Goal: Task Accomplishment & Management: Manage account settings

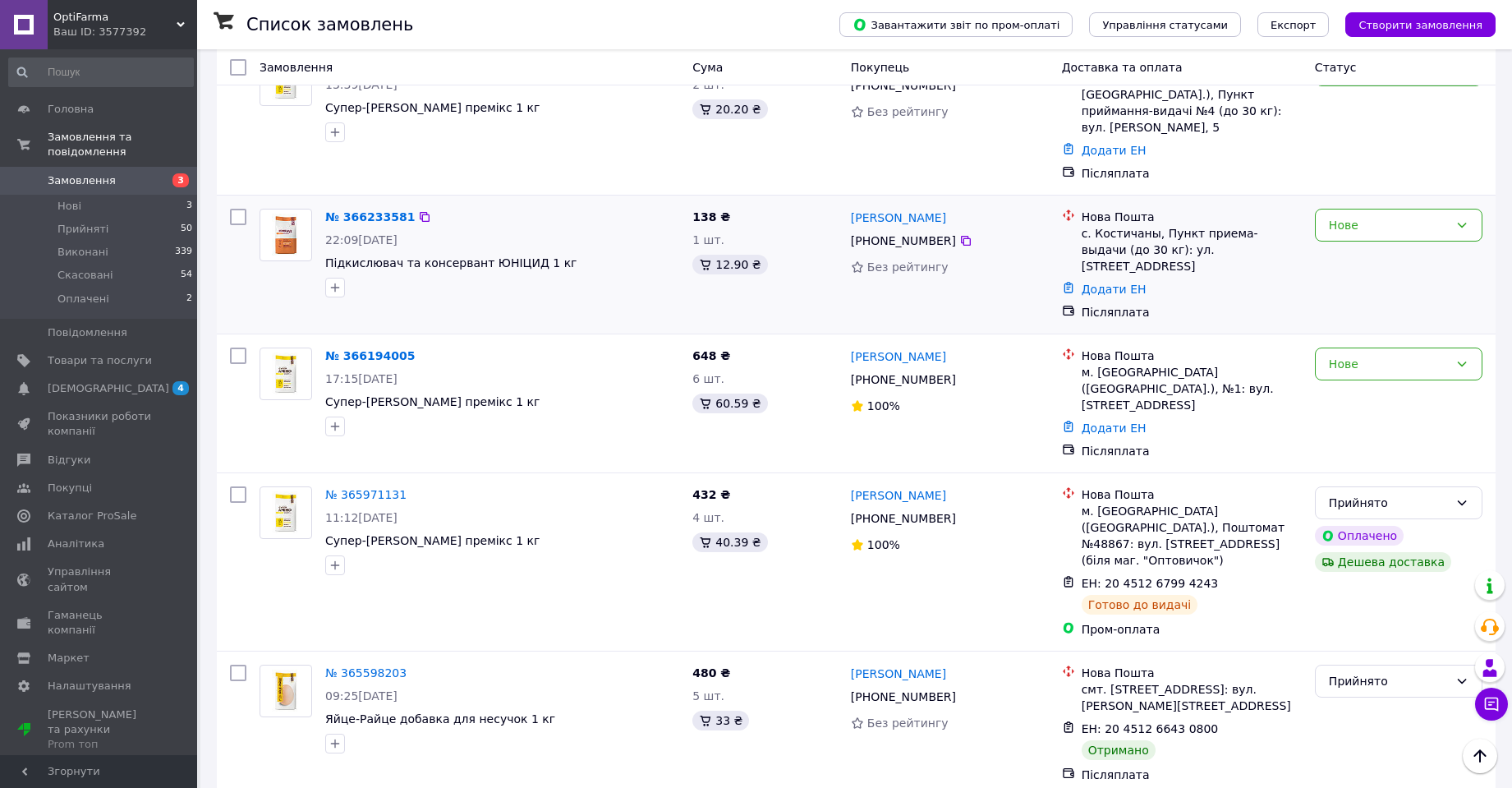
scroll to position [328, 0]
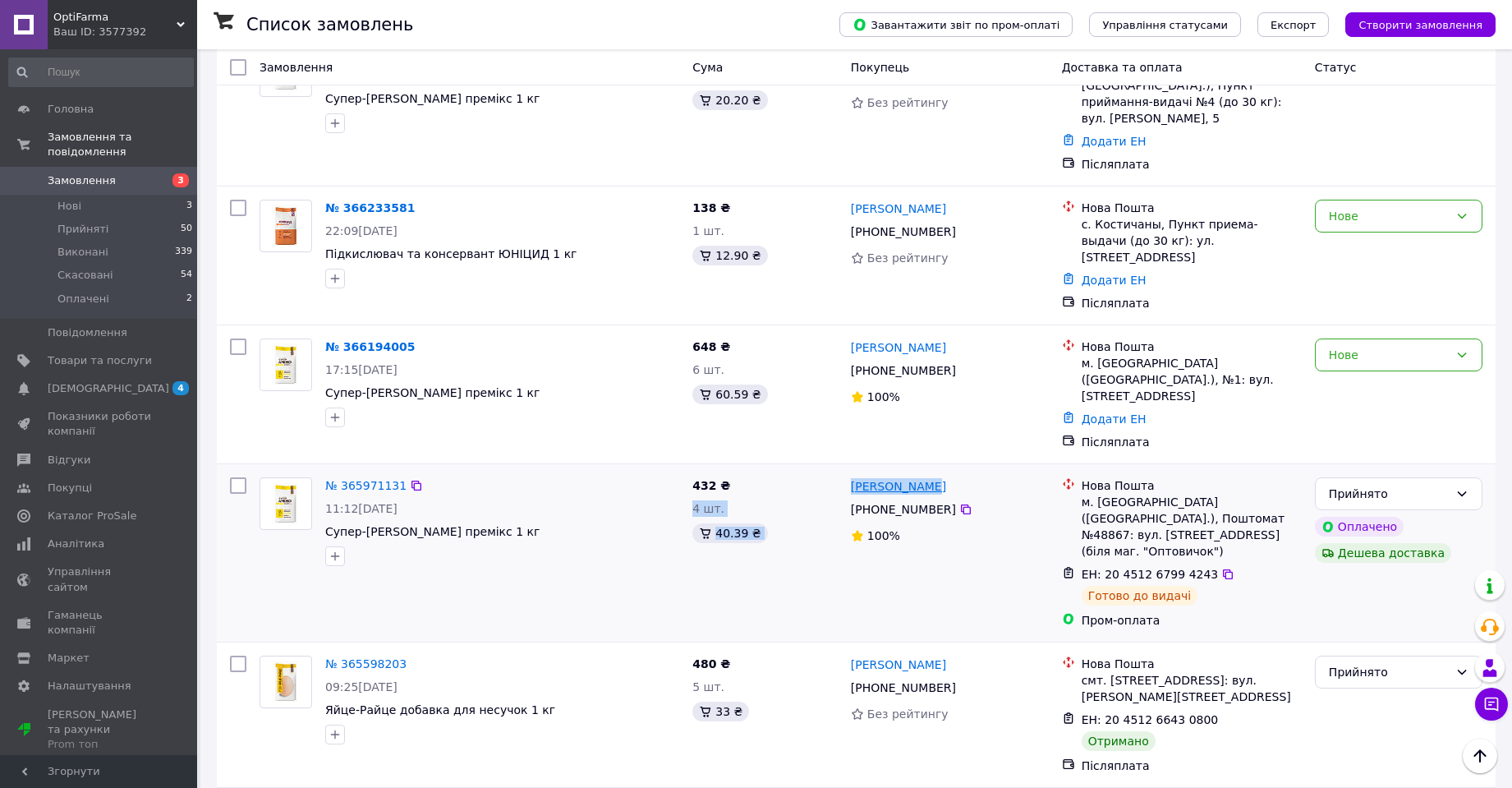
drag, startPoint x: 840, startPoint y: 438, endPoint x: 925, endPoint y: 444, distance: 85.2
click at [925, 470] on div "№ 365971131 11:12[DATE] Супер-Аміно Птиця премікс 1 кг 432 ₴ 4 шт. 40.39 ₴ [PER…" at bounding box center [856, 552] width 1265 height 164
click at [956, 475] on div "[PERSON_NAME]" at bounding box center [949, 485] width 201 height 21
drag, startPoint x: 940, startPoint y: 436, endPoint x: 848, endPoint y: 440, distance: 92.1
click at [849, 475] on div "[PERSON_NAME]" at bounding box center [949, 485] width 201 height 21
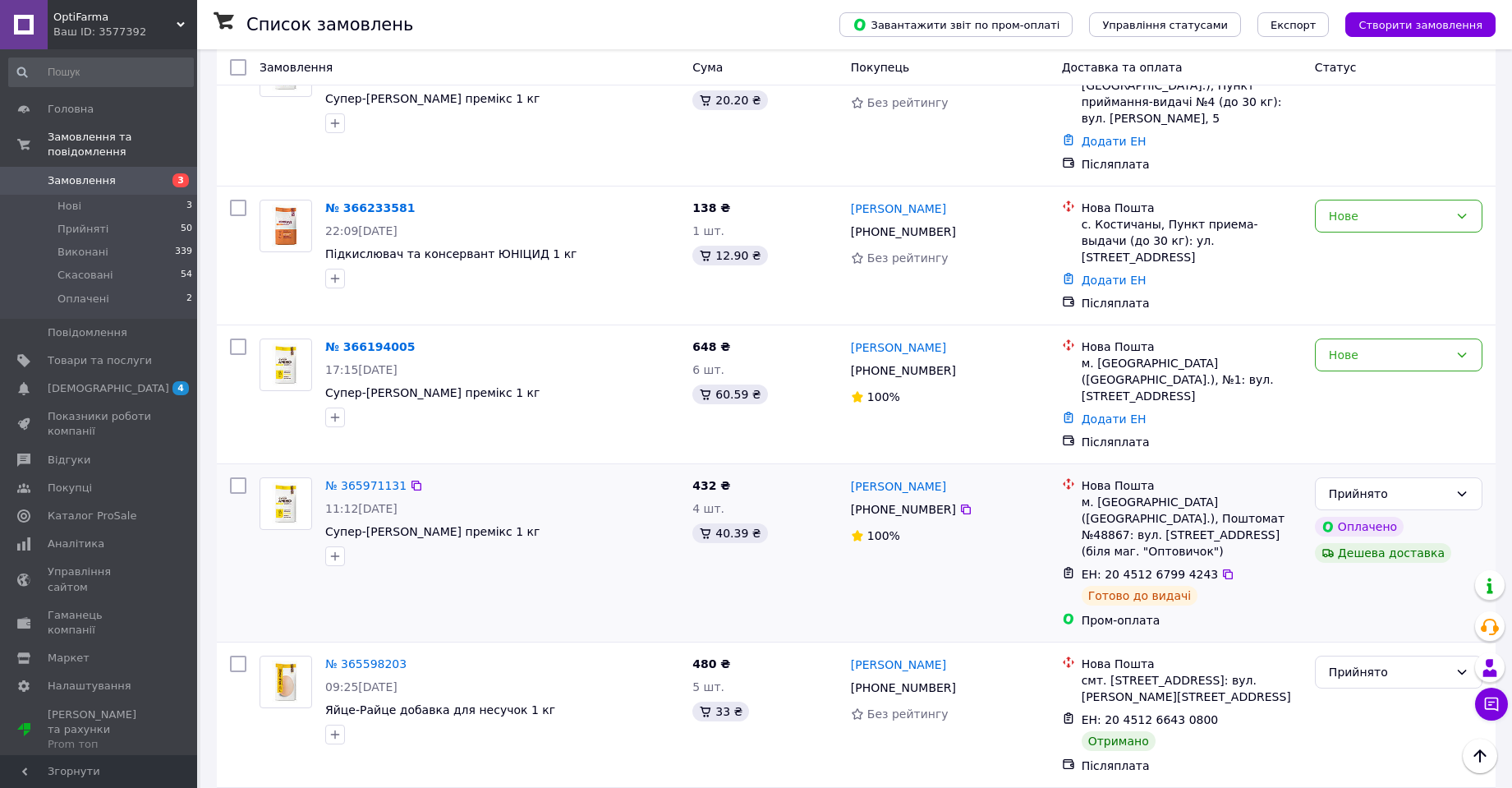
copy link "[PERSON_NAME]"
click at [961, 504] on icon at bounding box center [966, 509] width 10 height 10
drag, startPoint x: 503, startPoint y: 487, endPoint x: 323, endPoint y: 485, distance: 180.0
click at [323, 485] on div "№ 365971131 11:12[DATE] Супер-[PERSON_NAME] премікс 1 кг" at bounding box center [502, 521] width 367 height 101
copy span "Супер-[PERSON_NAME] премікс 1 кг"
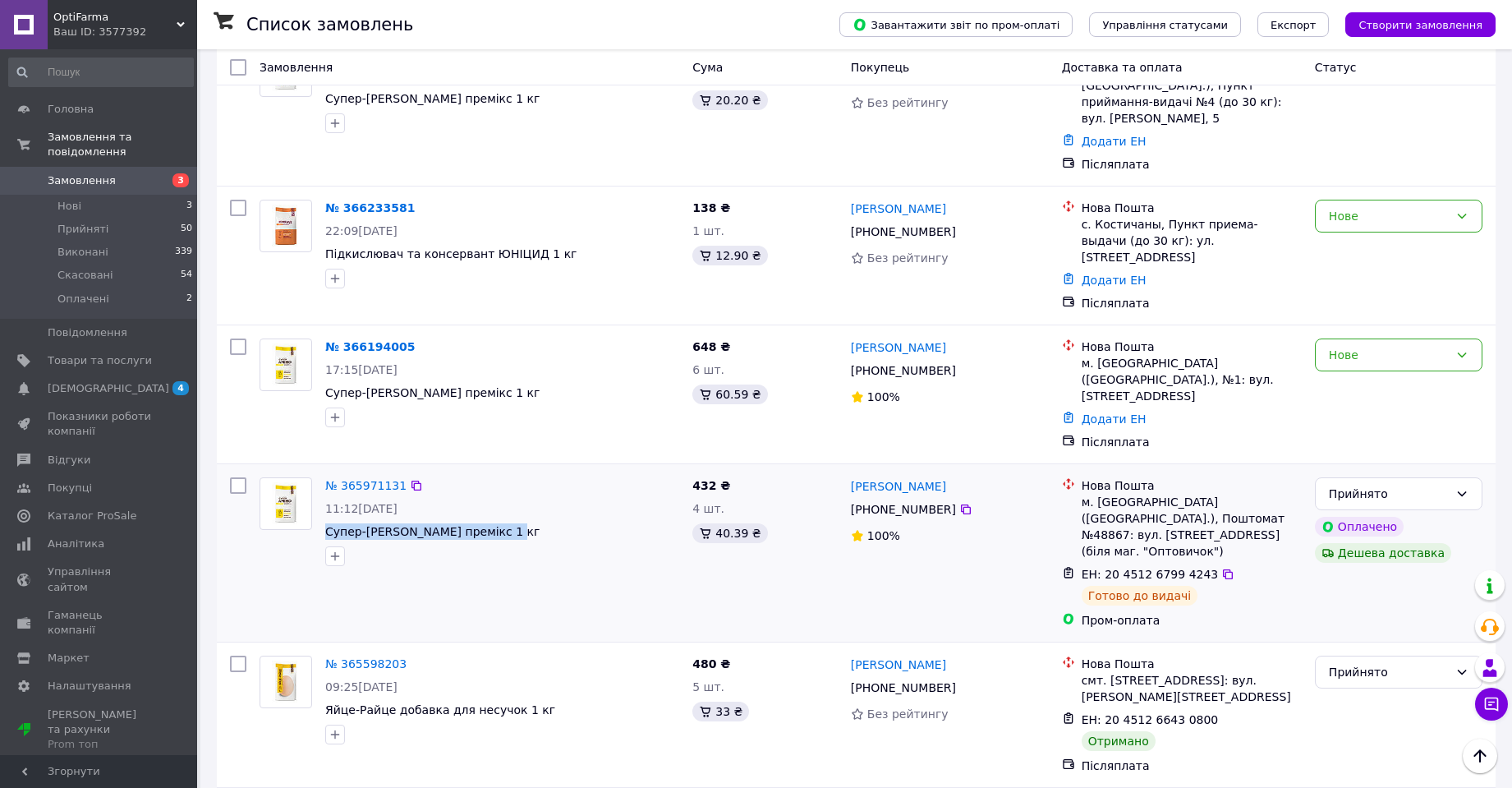
drag, startPoint x: 359, startPoint y: 459, endPoint x: 421, endPoint y: 460, distance: 62.0
click at [421, 500] on div "11:12[DATE]" at bounding box center [502, 508] width 354 height 17
copy span "[DATE]"
drag, startPoint x: 1084, startPoint y: 436, endPoint x: 1148, endPoint y: 444, distance: 64.5
click at [1148, 477] on div "Нова Пошта" at bounding box center [1191, 485] width 220 height 17
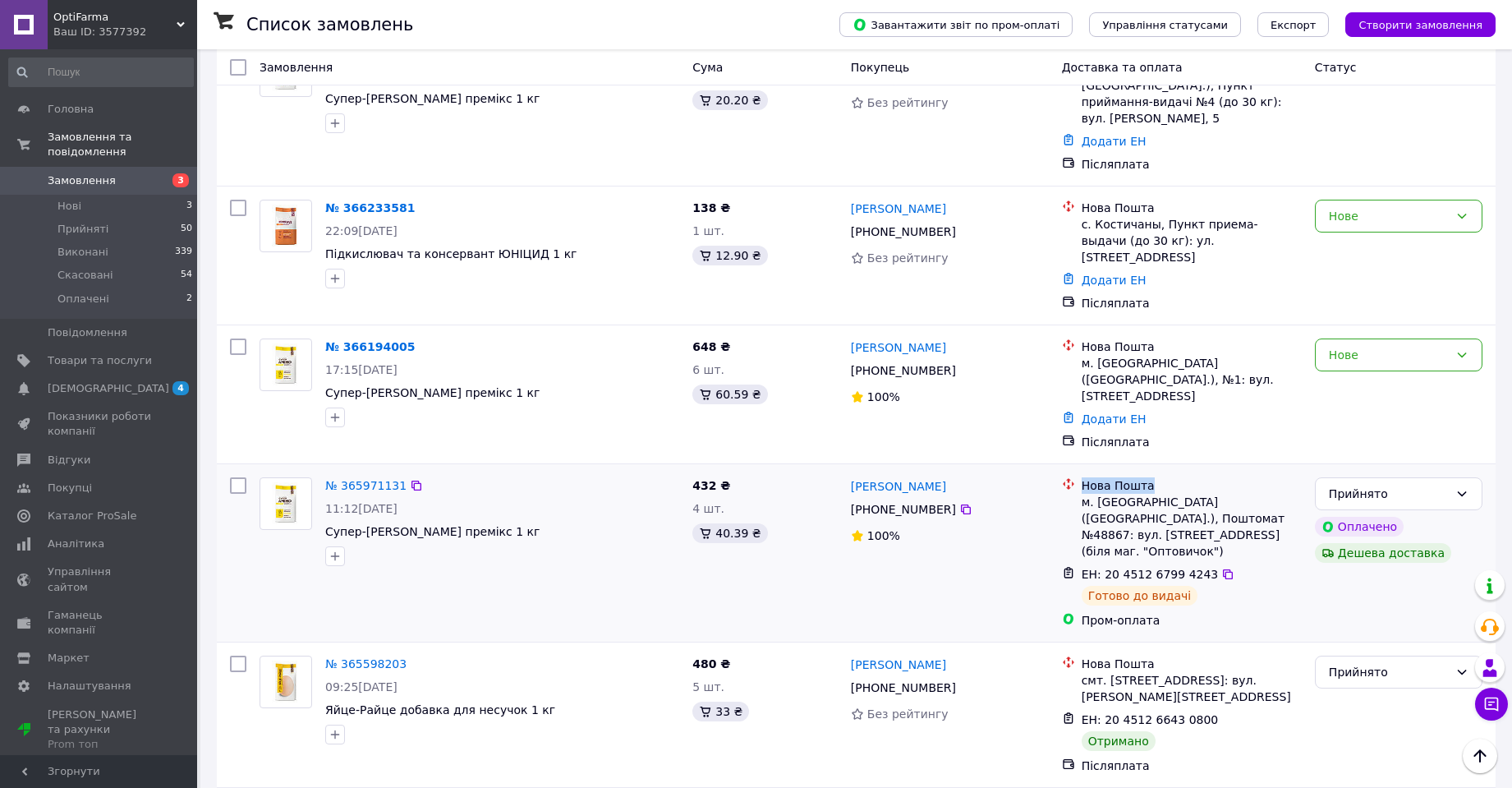
copy div "Нова Пошта"
drag, startPoint x: 1083, startPoint y: 554, endPoint x: 1153, endPoint y: 559, distance: 70.2
click at [1153, 612] on div "Пром-оплата" at bounding box center [1191, 620] width 220 height 17
copy div "Пром-оплата"
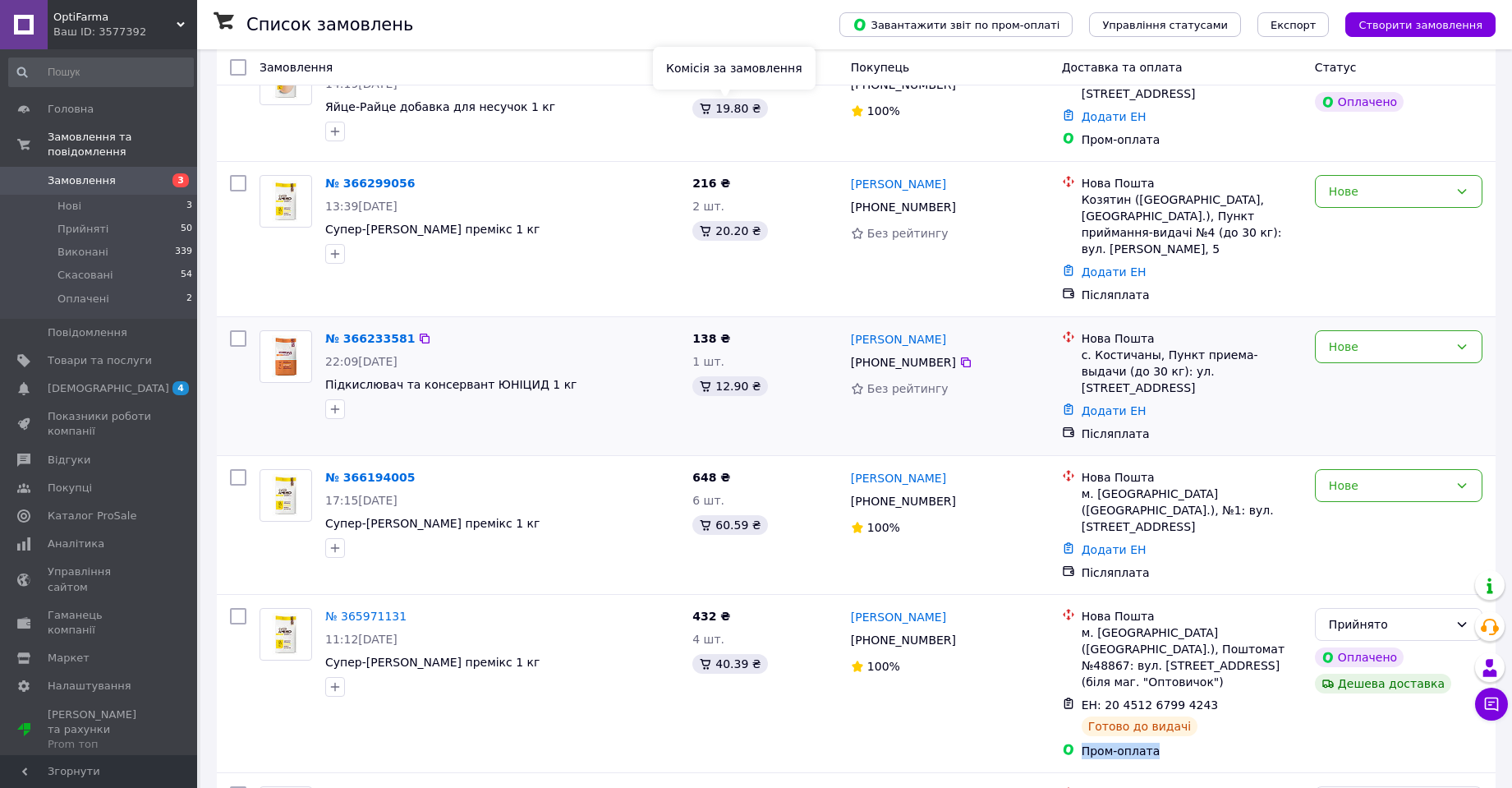
scroll to position [247, 0]
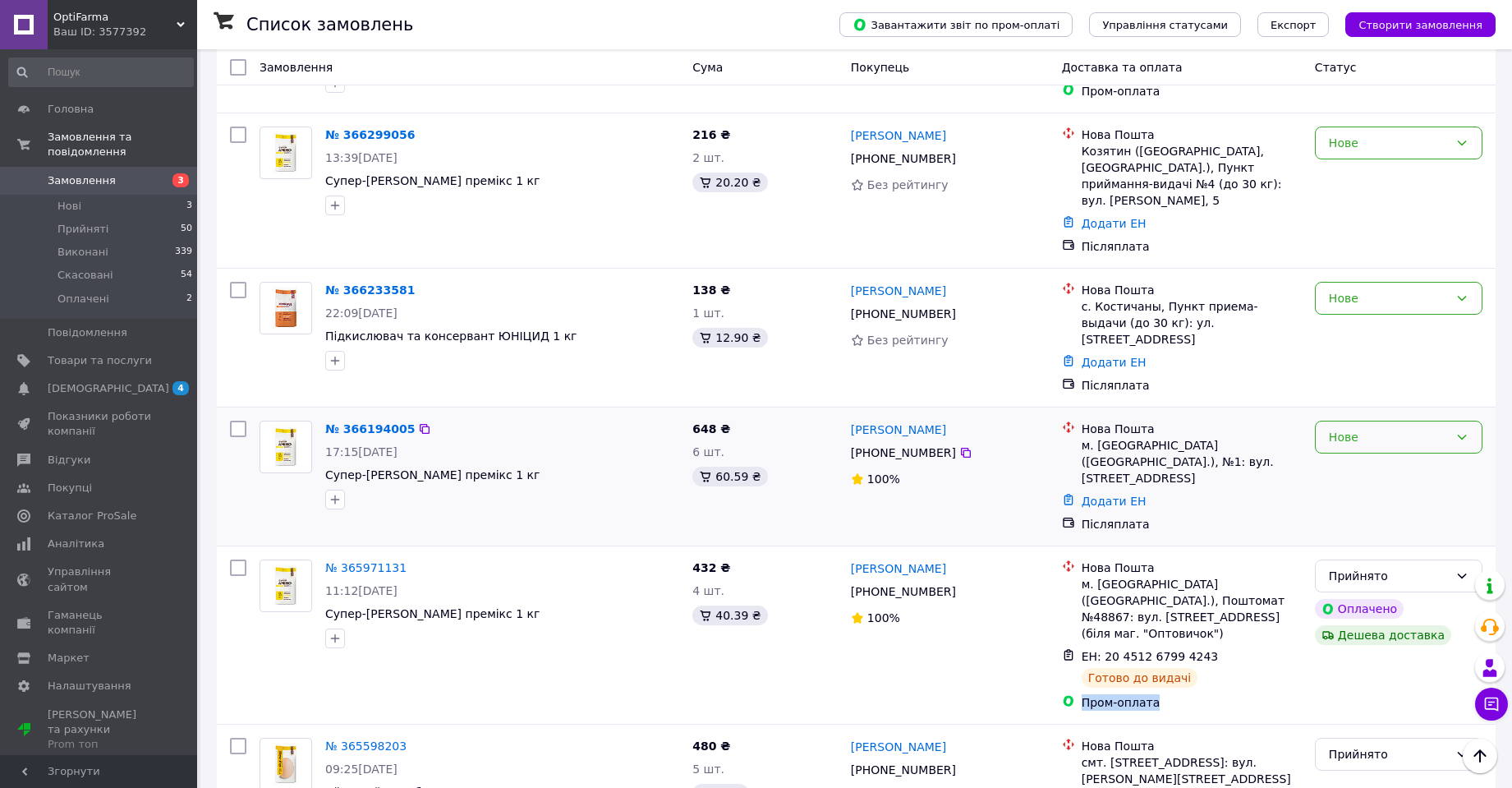
click at [1421, 428] on div "Нове" at bounding box center [1388, 437] width 120 height 18
click at [1366, 441] on li "Прийнято" at bounding box center [1398, 441] width 166 height 30
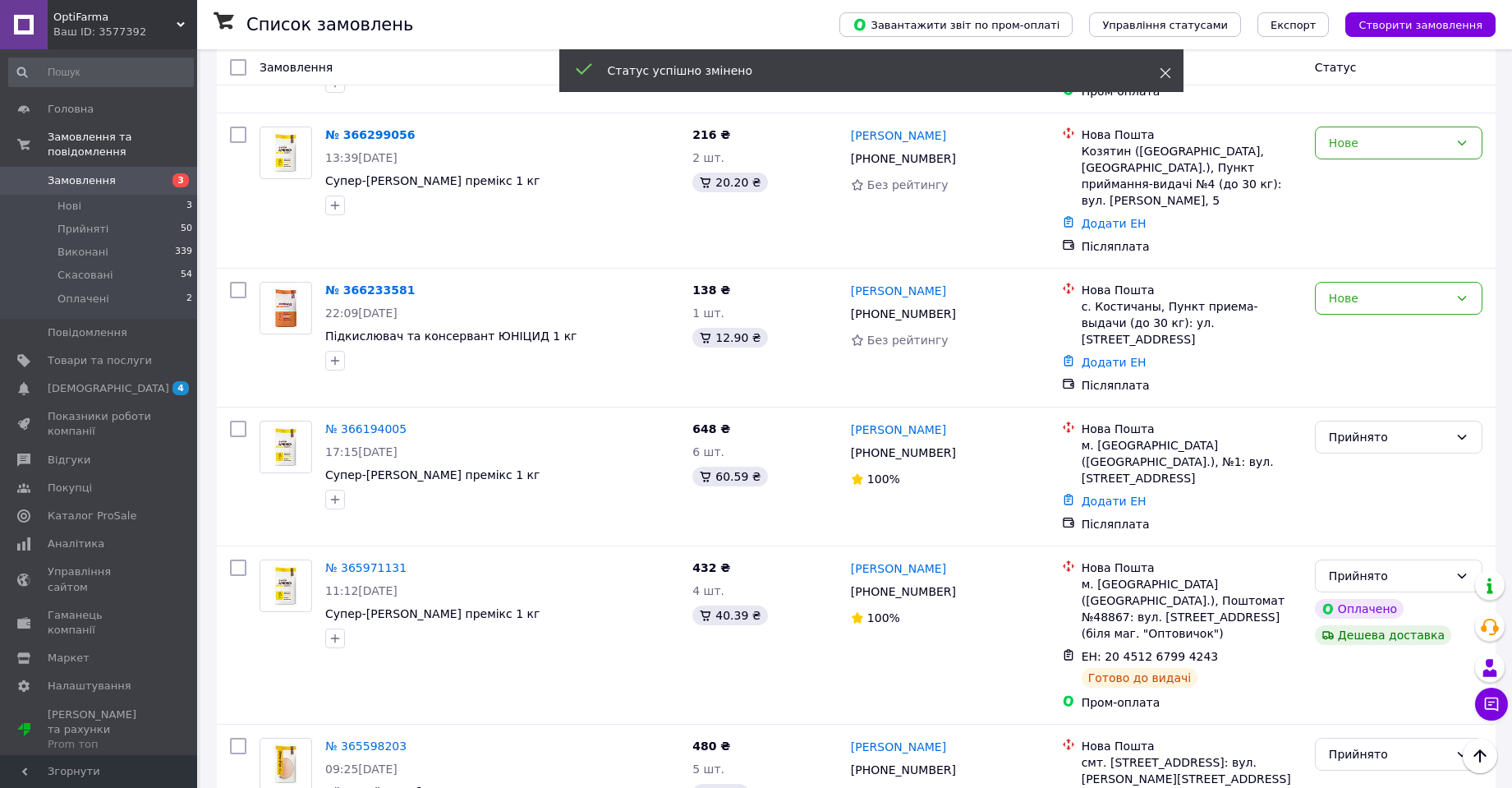
click at [1166, 73] on use at bounding box center [1165, 73] width 11 height 11
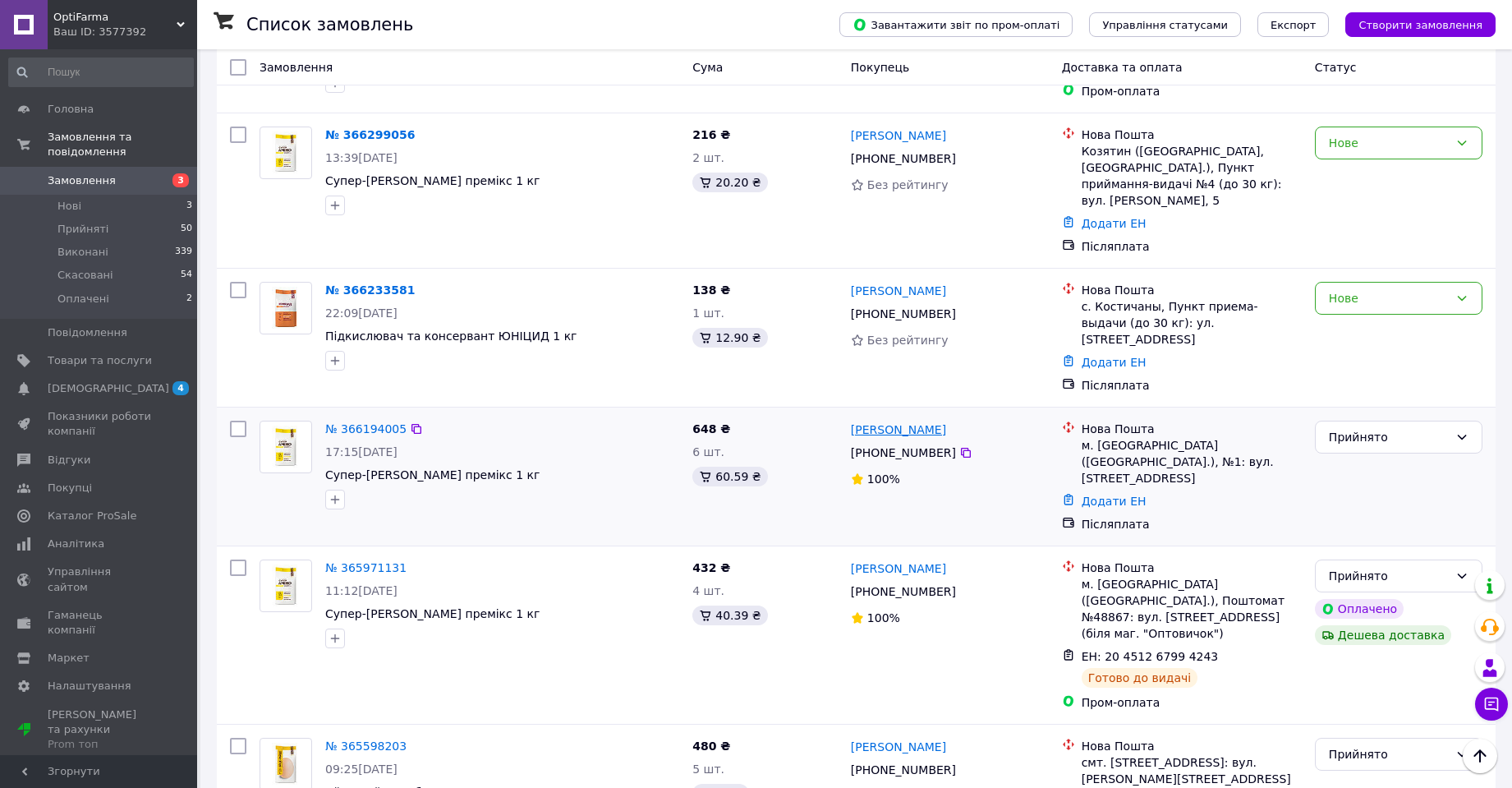
drag, startPoint x: 941, startPoint y: 396, endPoint x: 850, endPoint y: 399, distance: 91.0
click at [850, 419] on div "[PERSON_NAME]" at bounding box center [949, 429] width 201 height 21
copy link "[PERSON_NAME]"
click at [961, 448] on icon at bounding box center [966, 453] width 10 height 10
drag, startPoint x: 501, startPoint y: 446, endPoint x: 318, endPoint y: 445, distance: 183.0
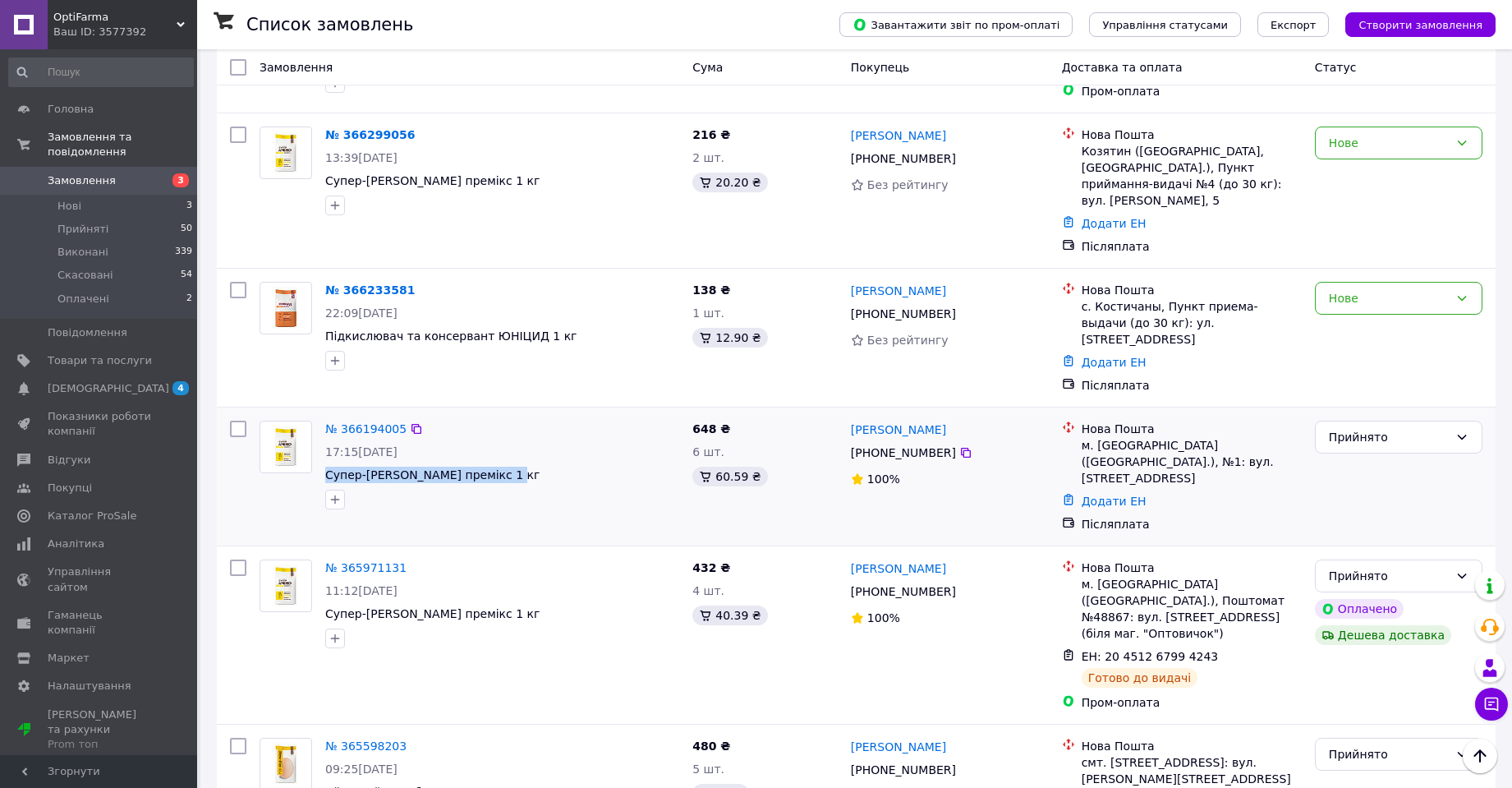
click at [318, 445] on div "№ 366194005 17:15[DATE] Супер-[PERSON_NAME] премікс 1 кг" at bounding box center [502, 465] width 367 height 101
copy span "Супер-[PERSON_NAME] премікс 1 кг"
drag, startPoint x: 358, startPoint y: 421, endPoint x: 413, endPoint y: 422, distance: 55.0
click at [413, 444] on div "17:15[DATE]" at bounding box center [502, 452] width 354 height 17
copy span "[DATE]"
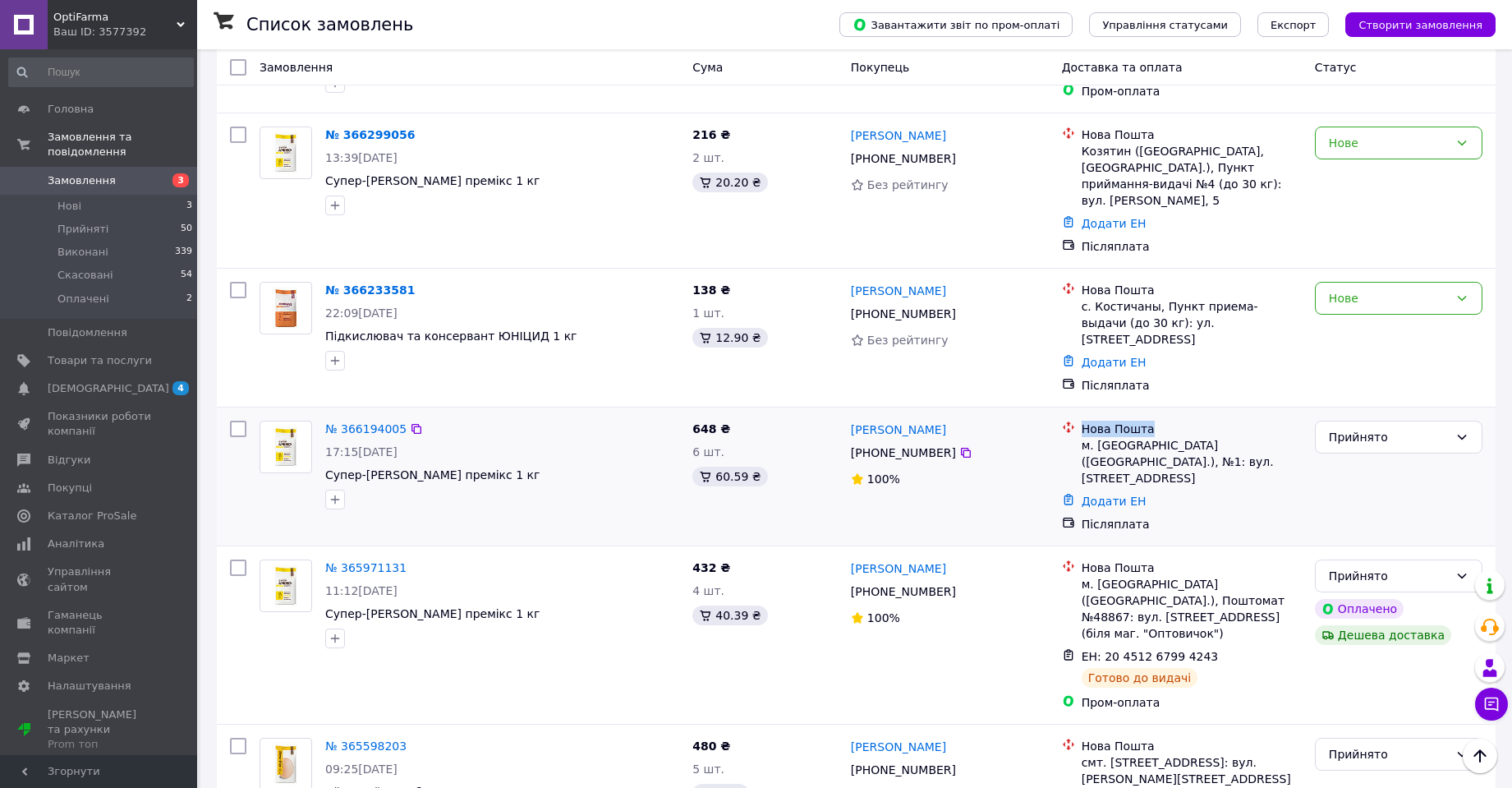
drag, startPoint x: 1081, startPoint y: 397, endPoint x: 1144, endPoint y: 401, distance: 63.1
click at [1144, 421] on div "Нова Пошта" at bounding box center [1191, 429] width 220 height 17
copy div "Нова Пошта"
drag, startPoint x: 1082, startPoint y: 473, endPoint x: 1138, endPoint y: 476, distance: 56.1
click at [1138, 516] on div "Післяплата" at bounding box center [1191, 524] width 220 height 17
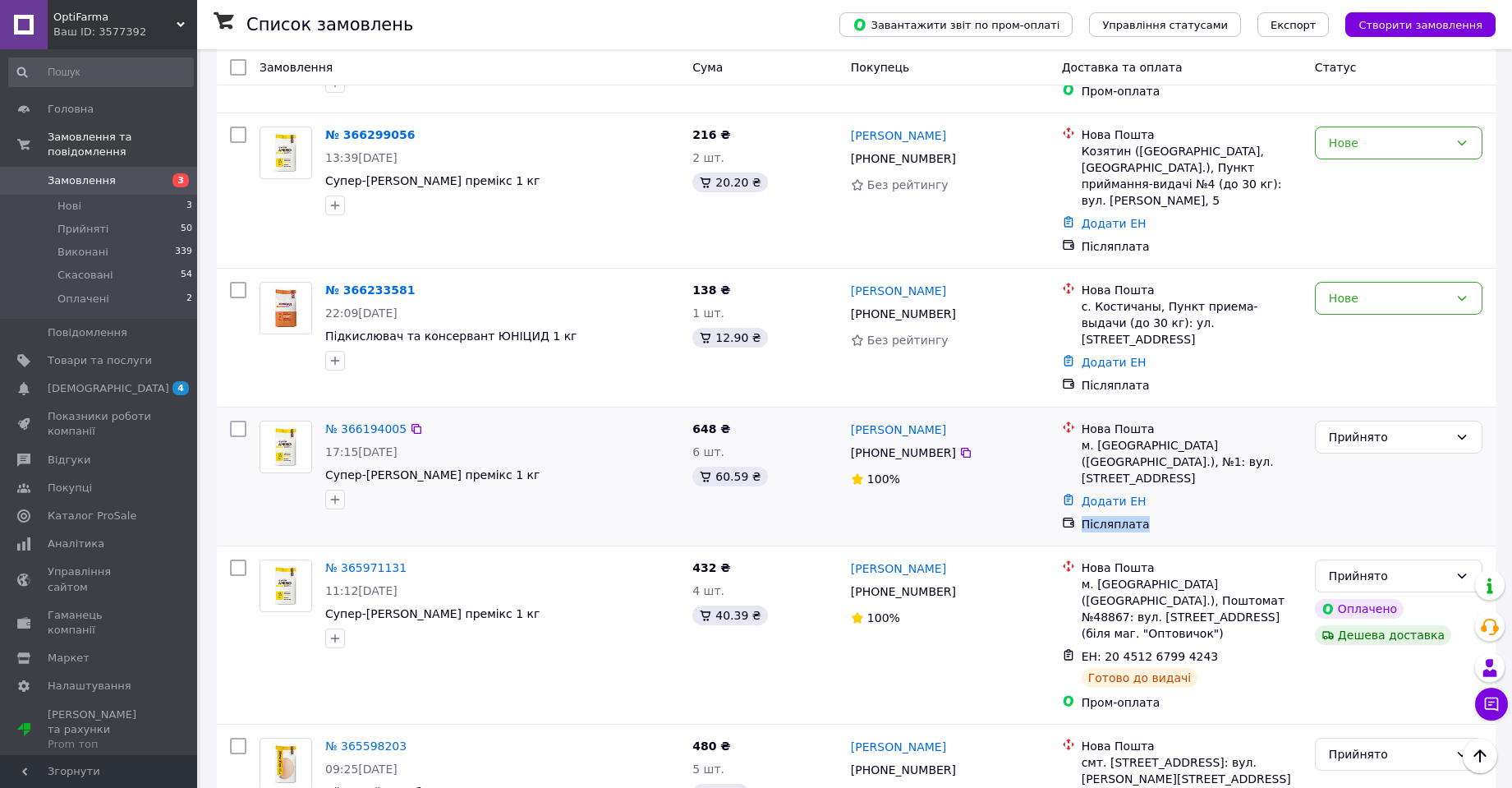
copy div "Післяплата"
drag, startPoint x: 1147, startPoint y: 414, endPoint x: 1200, endPoint y: 417, distance: 53.1
click at [1200, 437] on div "м. [GEOGRAPHIC_DATA] ([GEOGRAPHIC_DATA].), №1: вул. [STREET_ADDRESS]" at bounding box center [1191, 462] width 220 height 50
click at [1382, 289] on div "Нове" at bounding box center [1388, 298] width 120 height 18
click at [1356, 319] on li "Прийнято" at bounding box center [1398, 318] width 166 height 30
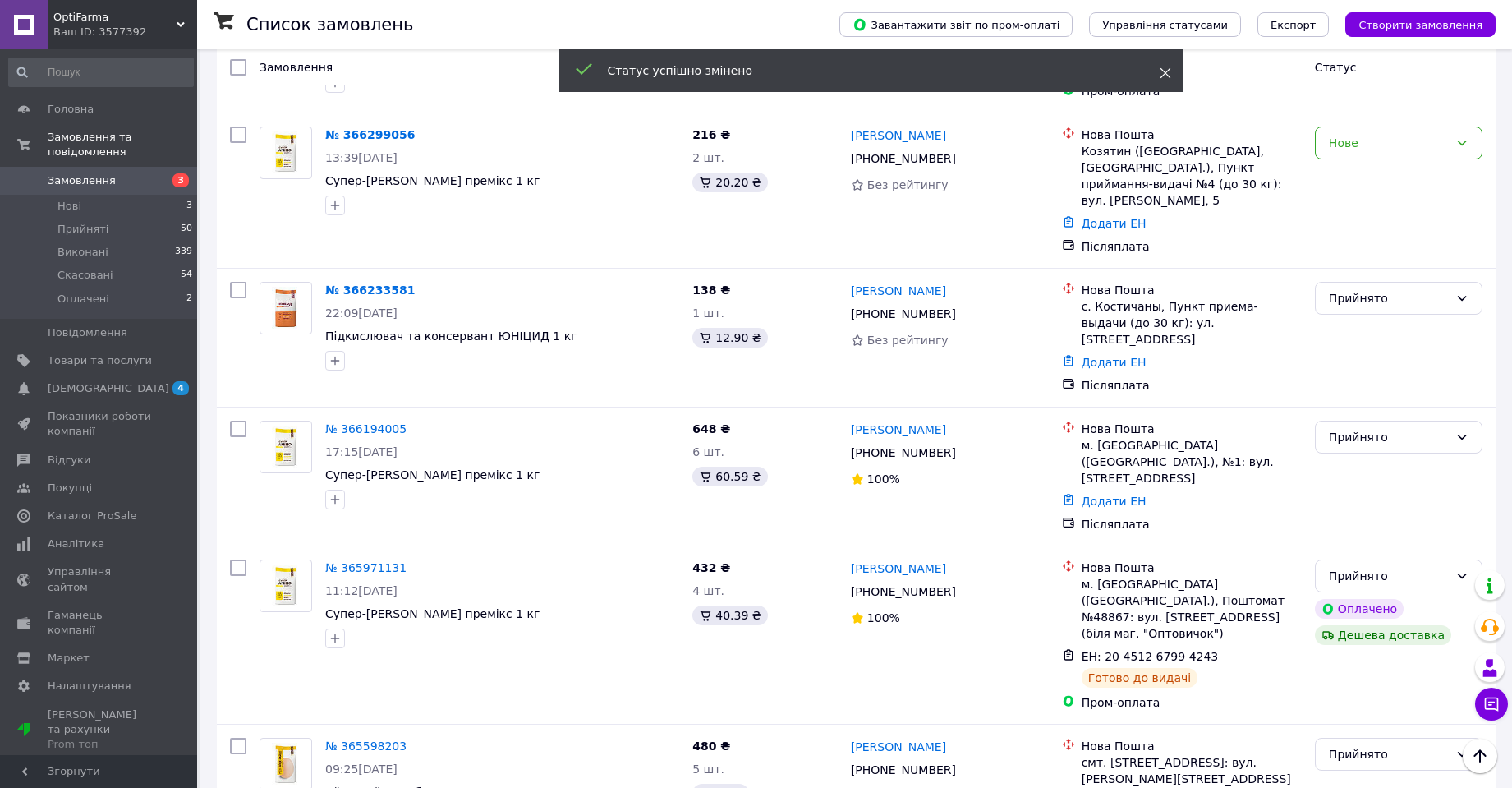
click at [1168, 71] on use at bounding box center [1165, 73] width 11 height 11
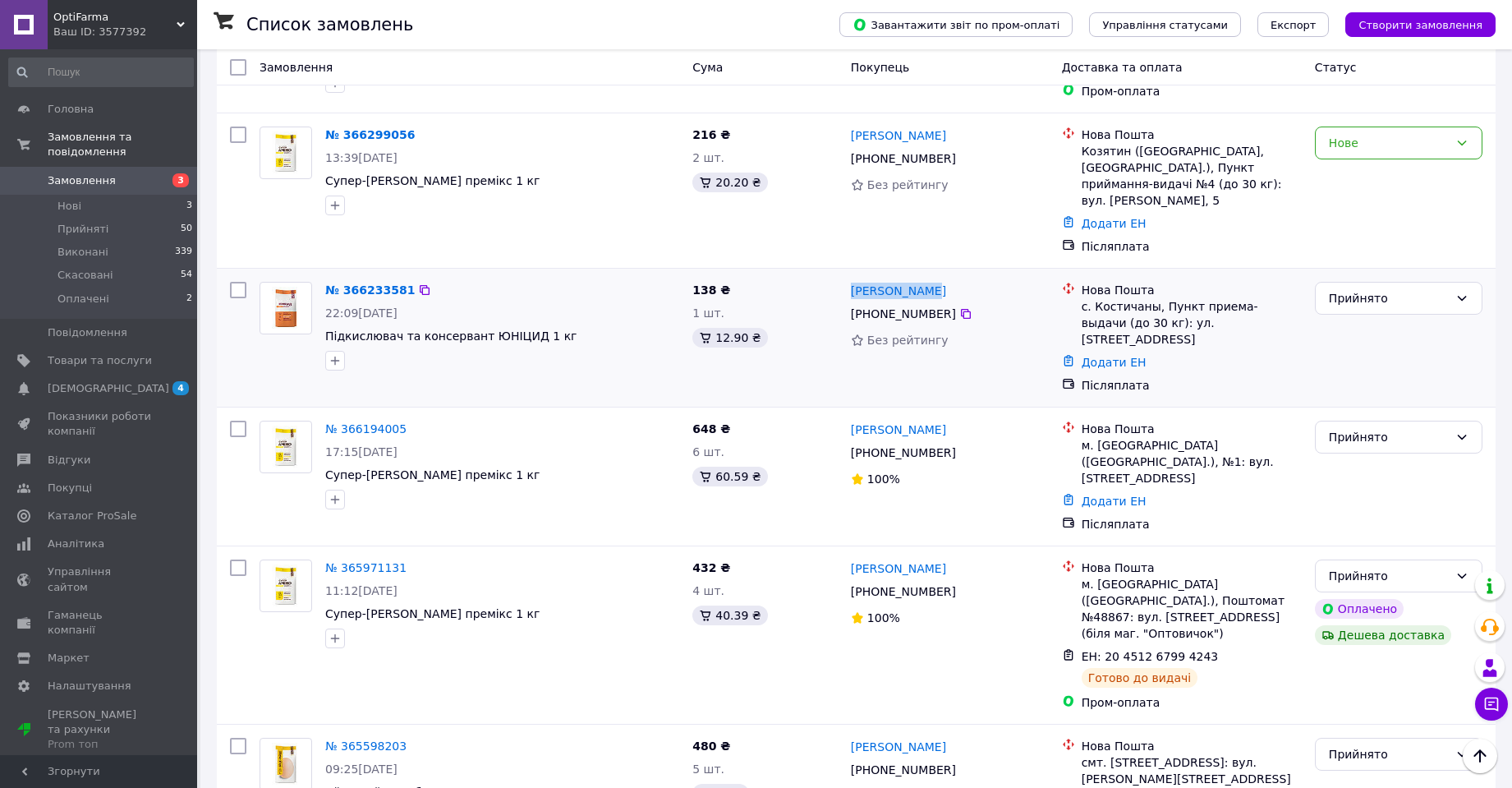
drag, startPoint x: 926, startPoint y: 276, endPoint x: 849, endPoint y: 275, distance: 77.0
click at [849, 280] on div "[PERSON_NAME]" at bounding box center [949, 290] width 201 height 21
click at [959, 307] on icon at bounding box center [966, 314] width 13 height 13
drag, startPoint x: 549, startPoint y: 326, endPoint x: 320, endPoint y: 325, distance: 229.0
click at [320, 325] on div "№ 366233581 22:09[DATE] Підкислювач та консервант ЮНІЦИД 1 кг" at bounding box center [502, 325] width 367 height 101
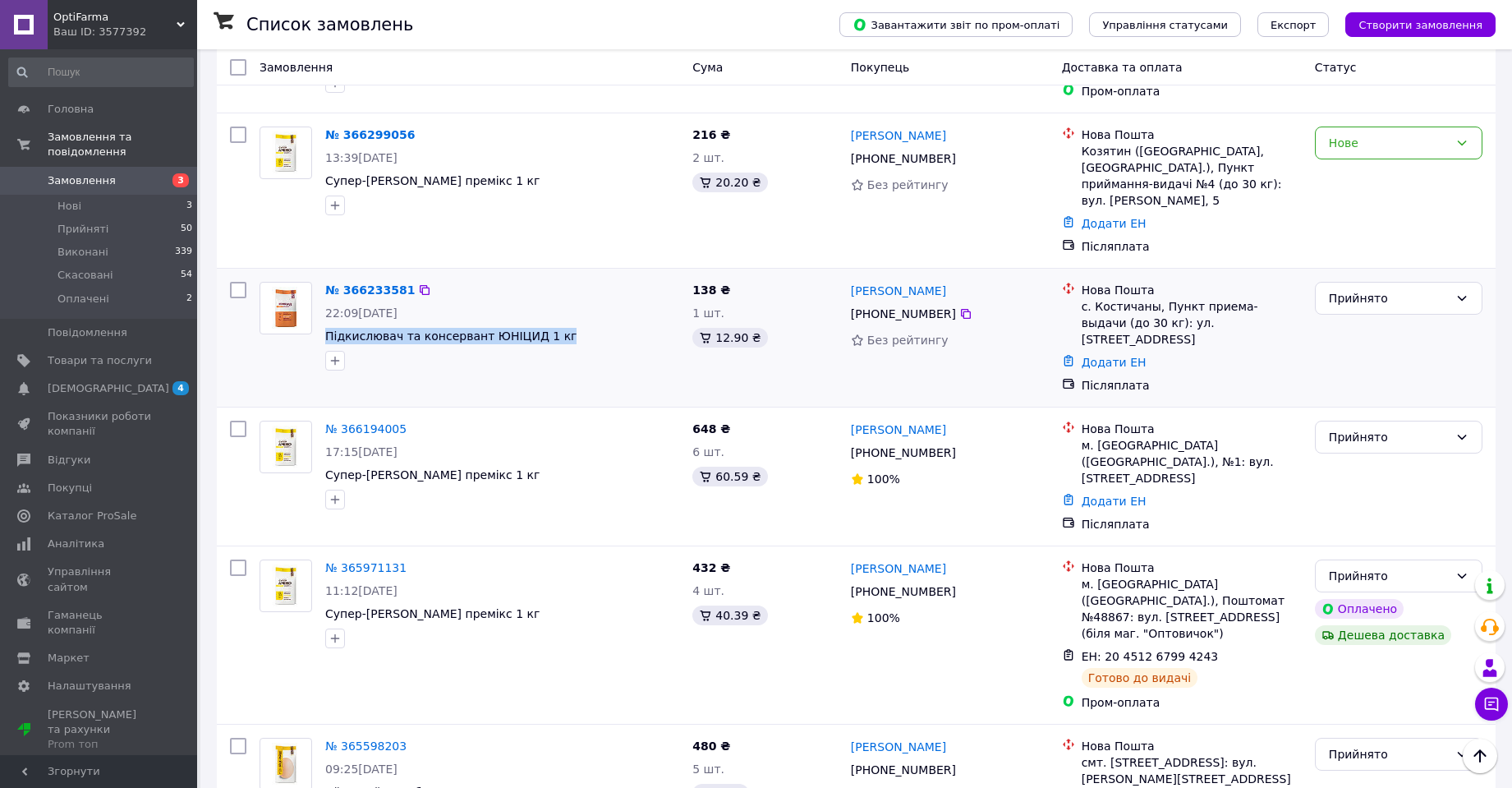
drag, startPoint x: 359, startPoint y: 295, endPoint x: 412, endPoint y: 298, distance: 53.1
click at [398, 306] on span "22:09[DATE]" at bounding box center [361, 313] width 73 height 13
drag, startPoint x: 1082, startPoint y: 276, endPoint x: 1144, endPoint y: 278, distance: 62.0
click at [1144, 281] on div "Нова Пошта" at bounding box center [1191, 290] width 220 height 17
drag, startPoint x: 1142, startPoint y: 353, endPoint x: 1081, endPoint y: 351, distance: 61.0
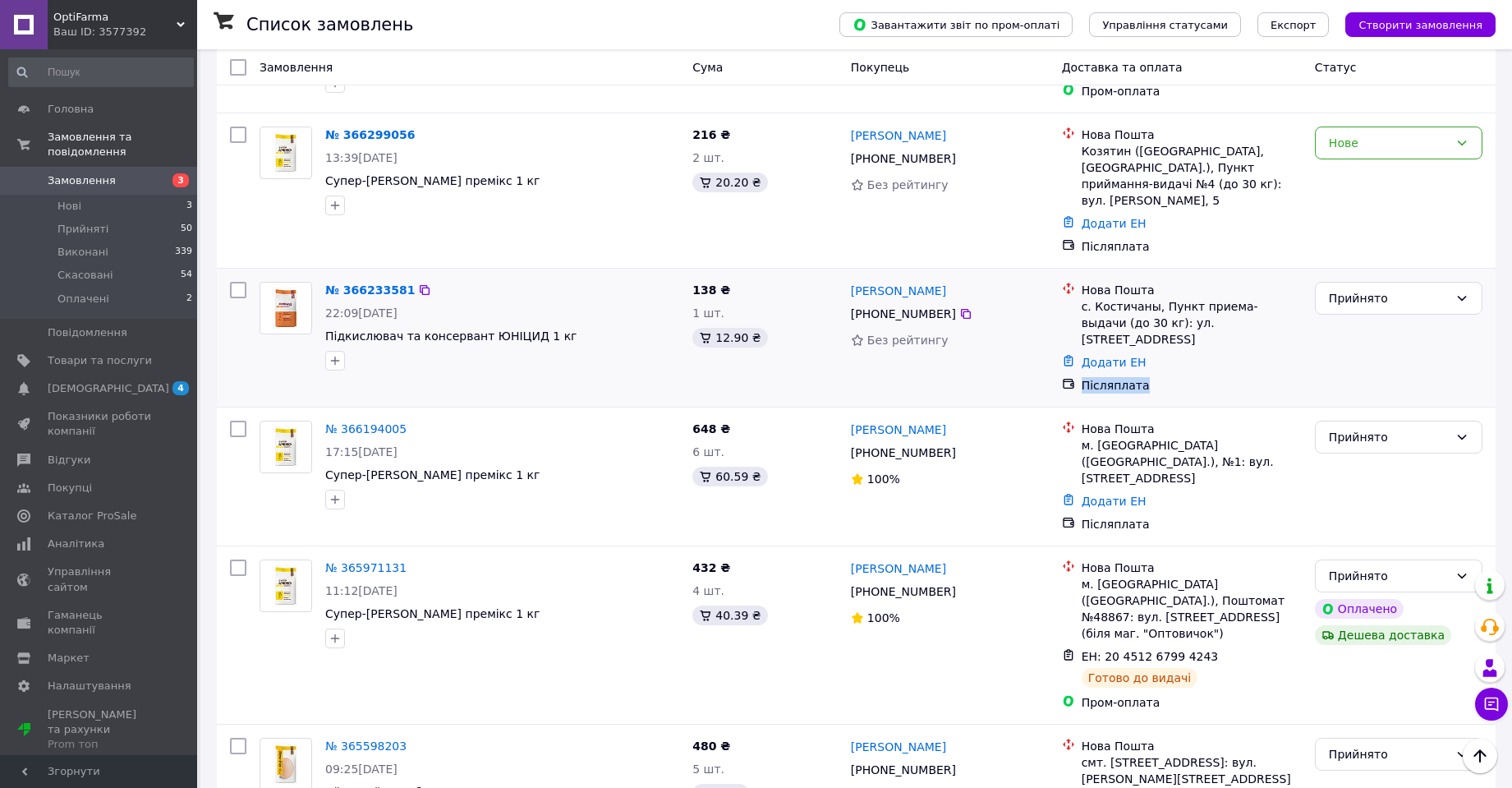
click at [1081, 377] on div "Післяплата" at bounding box center [1191, 385] width 220 height 17
click at [1247, 351] on div "Додати ЕН" at bounding box center [1191, 362] width 227 height 23
drag, startPoint x: 1229, startPoint y: 308, endPoint x: 1081, endPoint y: 291, distance: 149.0
click at [1081, 298] on div "с. Костичаны, Пункт приема-выдачи (до 30 кг): ул. [STREET_ADDRESS]" at bounding box center [1191, 323] width 220 height 50
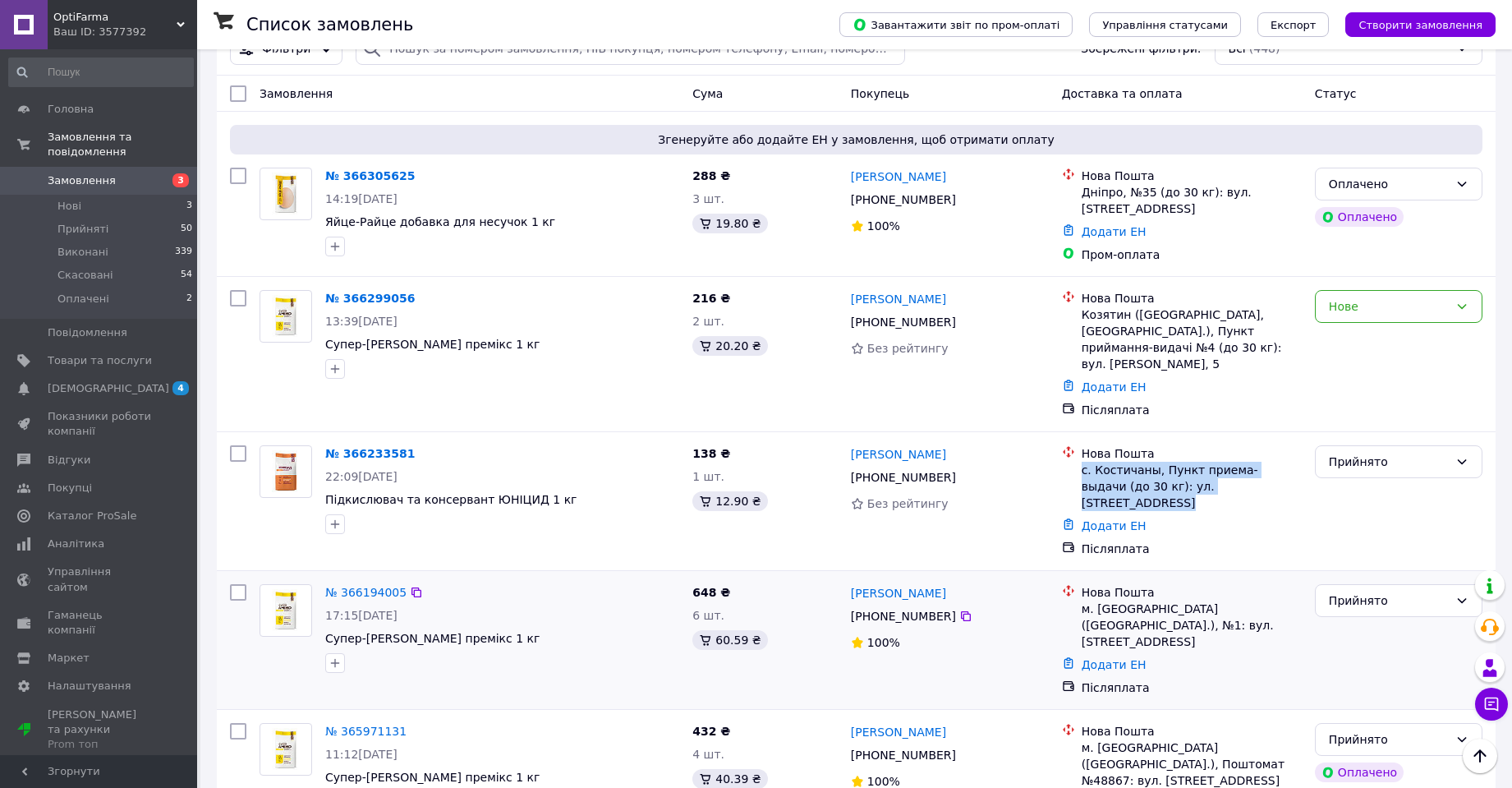
scroll to position [83, 0]
click at [1432, 309] on div "Нове" at bounding box center [1388, 307] width 120 height 18
click at [1392, 342] on li "Прийнято" at bounding box center [1398, 343] width 166 height 30
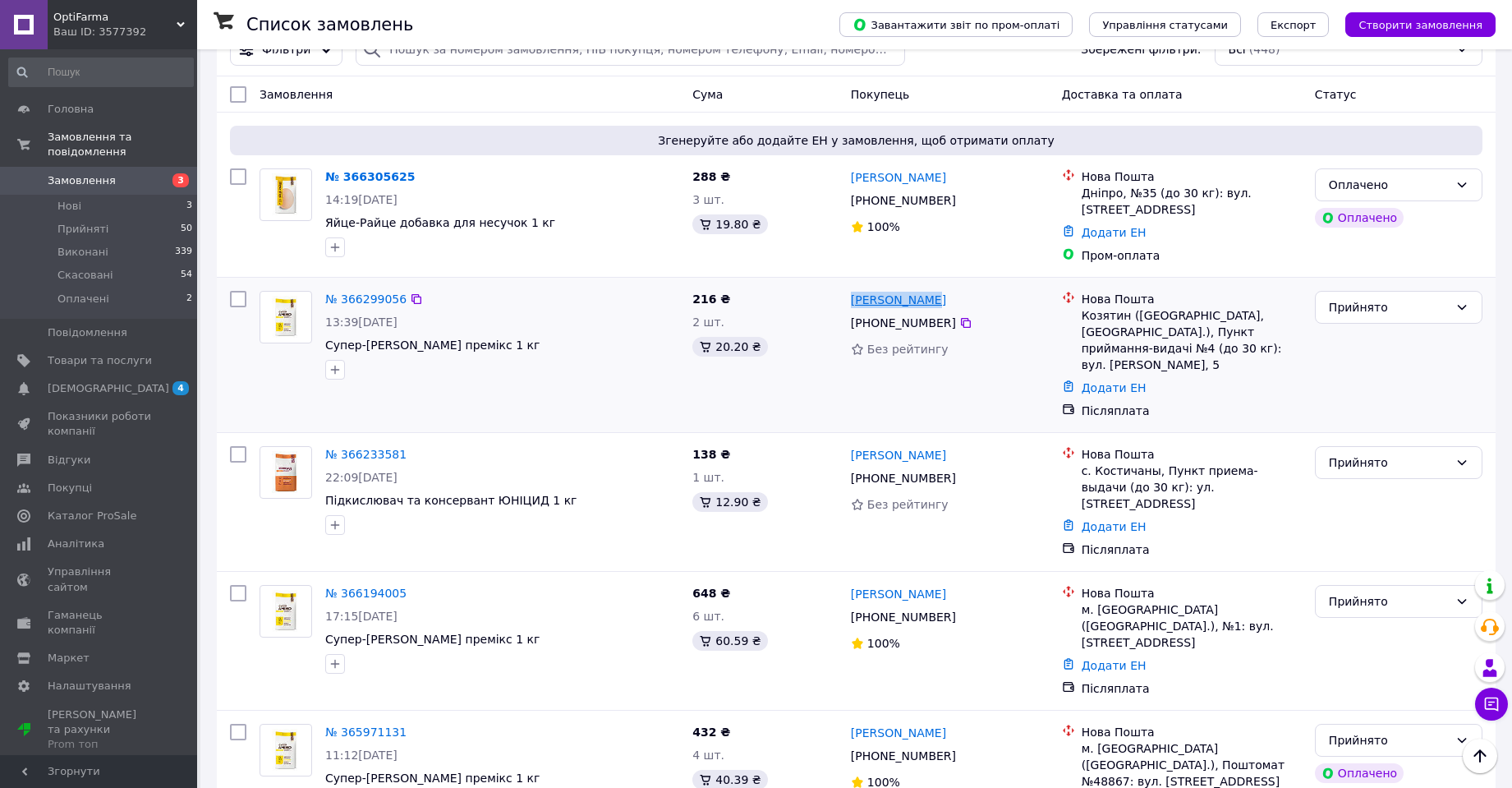
drag, startPoint x: 935, startPoint y: 299, endPoint x: 854, endPoint y: 299, distance: 81.0
click at [854, 299] on div "[PERSON_NAME]" at bounding box center [949, 299] width 201 height 21
click at [959, 317] on icon at bounding box center [966, 323] width 13 height 13
drag, startPoint x: 502, startPoint y: 352, endPoint x: 327, endPoint y: 347, distance: 175.1
click at [327, 347] on span "Супер-[PERSON_NAME] премікс 1 кг" at bounding box center [502, 345] width 354 height 17
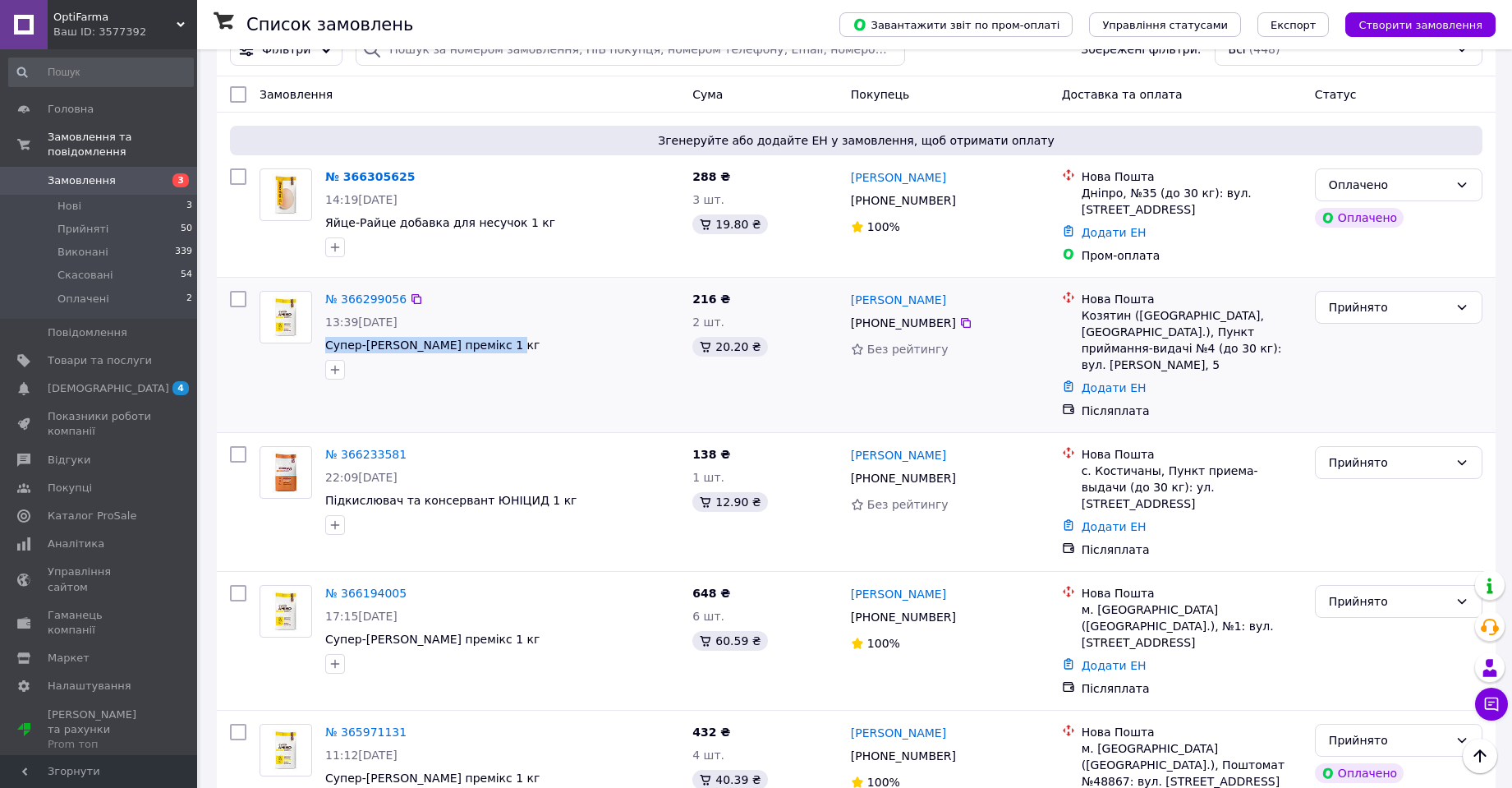
drag, startPoint x: 360, startPoint y: 323, endPoint x: 411, endPoint y: 328, distance: 51.2
click at [398, 328] on span "13:39[DATE]" at bounding box center [361, 322] width 73 height 13
click at [1391, 195] on div "Оплачено" at bounding box center [1398, 185] width 167 height 33
click at [1367, 226] on li "Прийнято" at bounding box center [1398, 221] width 166 height 30
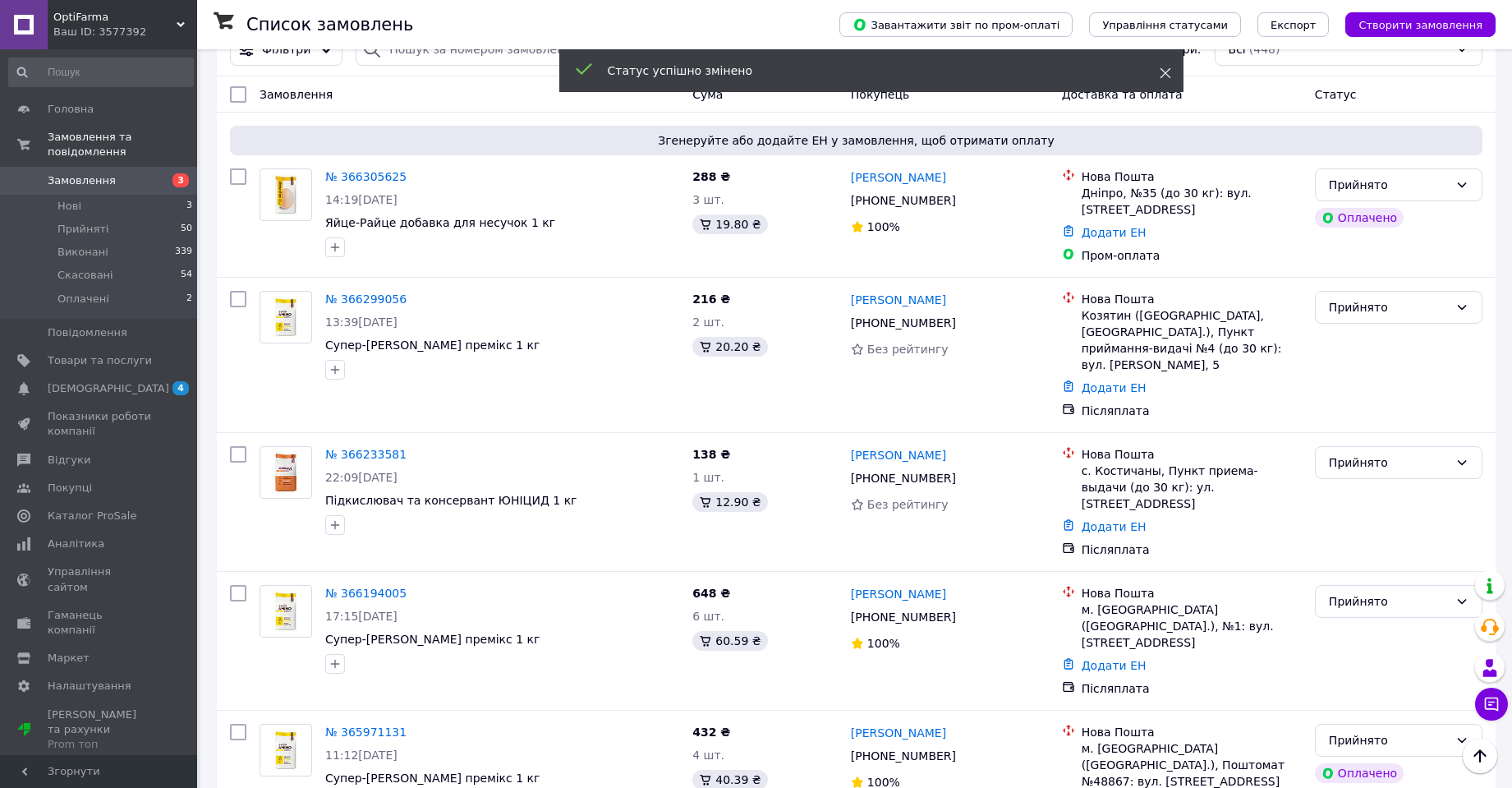
click at [1161, 69] on use at bounding box center [1165, 73] width 11 height 11
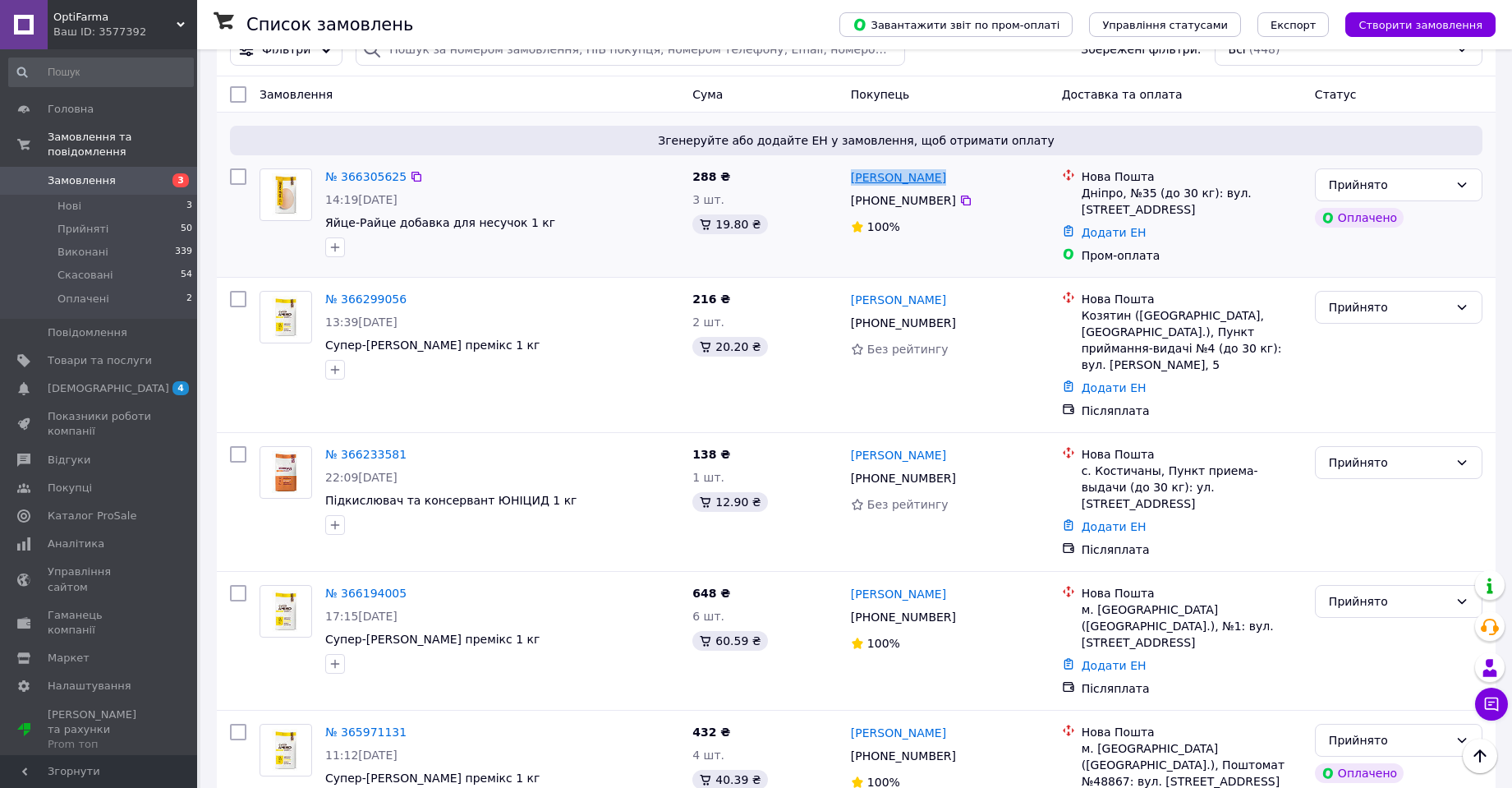
drag, startPoint x: 937, startPoint y: 181, endPoint x: 853, endPoint y: 181, distance: 84.0
click at [853, 181] on div "[PERSON_NAME]" at bounding box center [949, 177] width 201 height 21
click at [961, 201] on icon at bounding box center [966, 201] width 10 height 10
drag, startPoint x: 535, startPoint y: 222, endPoint x: 324, endPoint y: 223, distance: 211.0
click at [324, 223] on div "№ 366305625 14:19[DATE] Яйце-Райце добавка для несучок 1 кг" at bounding box center [502, 212] width 367 height 101
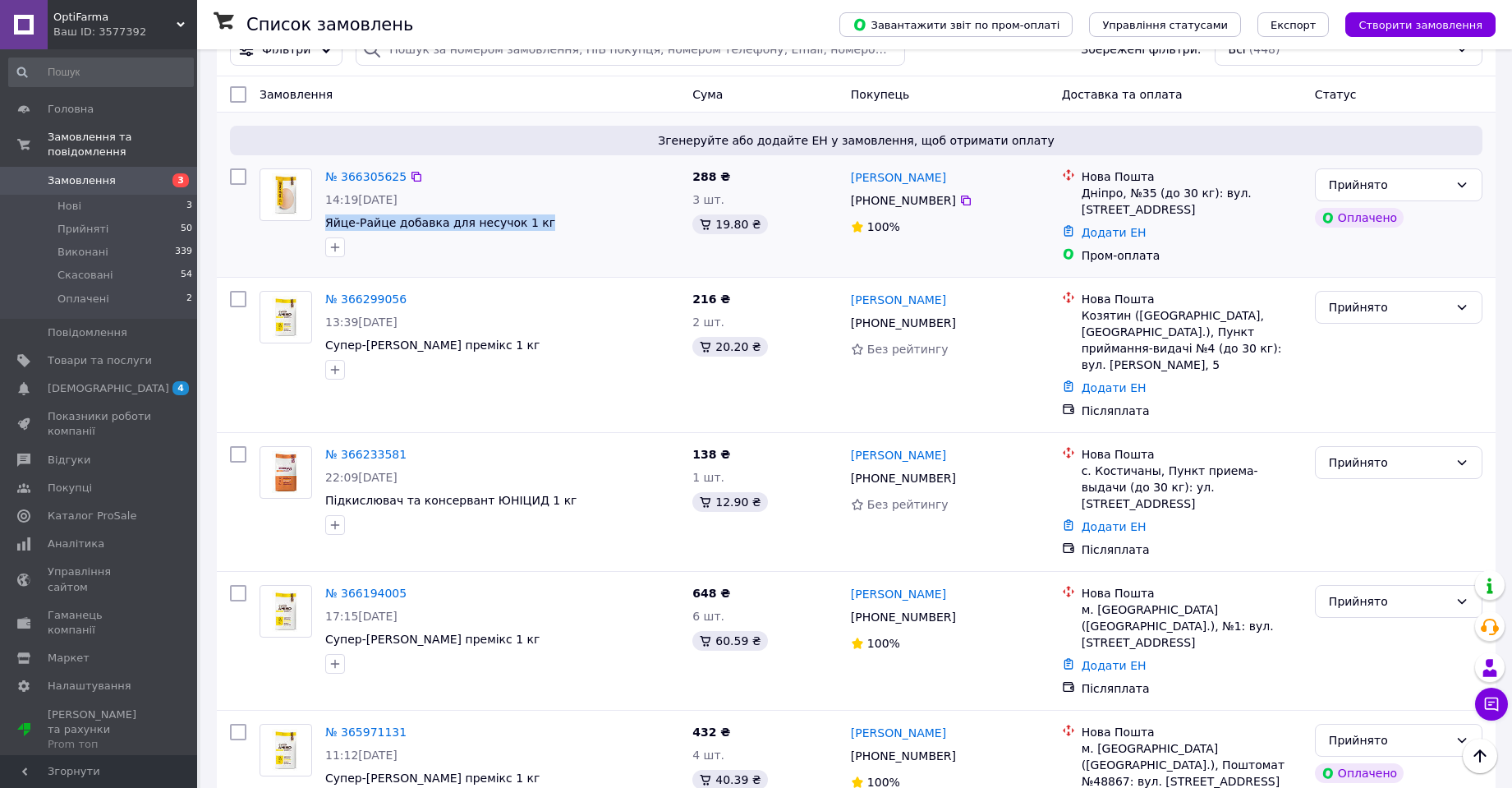
drag, startPoint x: 359, startPoint y: 203, endPoint x: 412, endPoint y: 205, distance: 53.0
click at [398, 205] on span "14:19[DATE]" at bounding box center [361, 200] width 73 height 13
